Goal: Check status

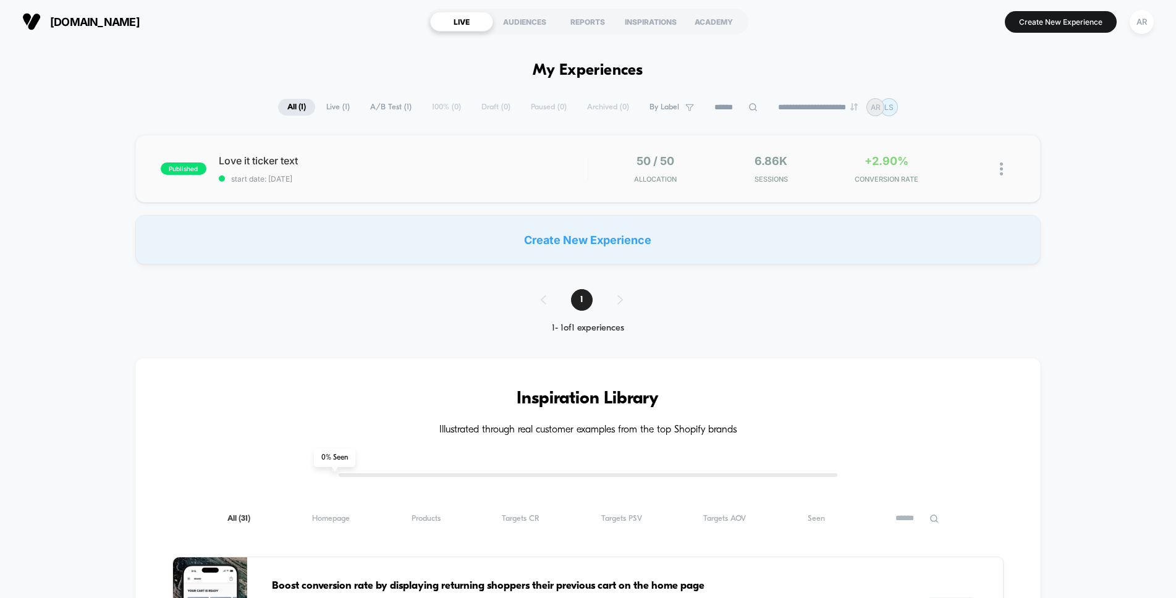
click at [864, 152] on div "published Love it ticker text start date: [DATE] 50 / 50 Allocation 6.86k Sessi…" at bounding box center [587, 169] width 905 height 68
